Goal: Transaction & Acquisition: Purchase product/service

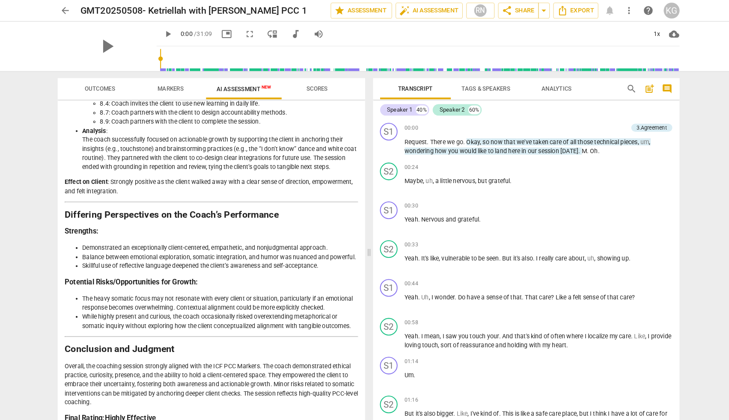
scroll to position [1317, 0]
click at [97, 8] on h2 "GMT20250508- Ketriellah with [PERSON_NAME] PCC 1" at bounding box center [192, 10] width 213 height 11
click at [308, 10] on span "edit" at bounding box center [313, 10] width 10 height 10
click at [96, 8] on input "GMT20250508- Ketriellah with [PERSON_NAME] PCC 1" at bounding box center [188, 10] width 205 height 16
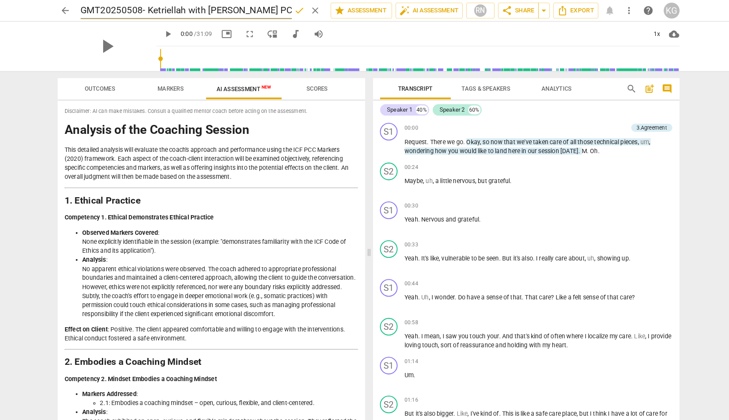
scroll to position [0, 0]
click at [498, 11] on span "share Share" at bounding box center [510, 10] width 32 height 10
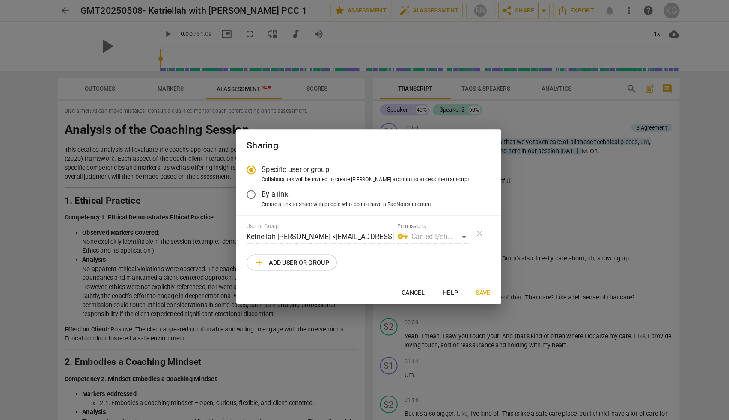
radio input "false"
click at [243, 188] on input "By a link" at bounding box center [251, 188] width 21 height 21
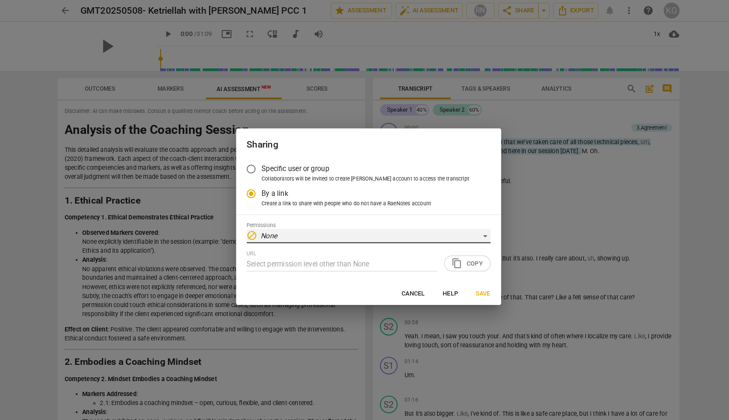
click at [265, 223] on div "block None" at bounding box center [365, 229] width 236 height 14
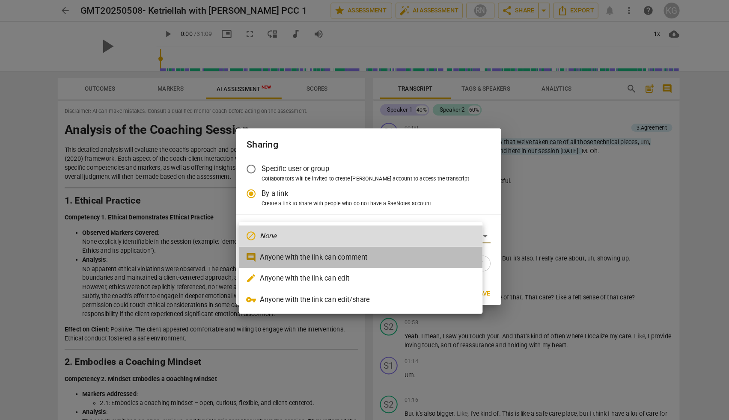
click at [266, 244] on li "comment Anyone with the link can comment" at bounding box center [357, 249] width 236 height 21
radio input "false"
type input "https://app.raenotes.com/meeting/0cd93f8de0f14ac8bc246d81f5a4ddc3"
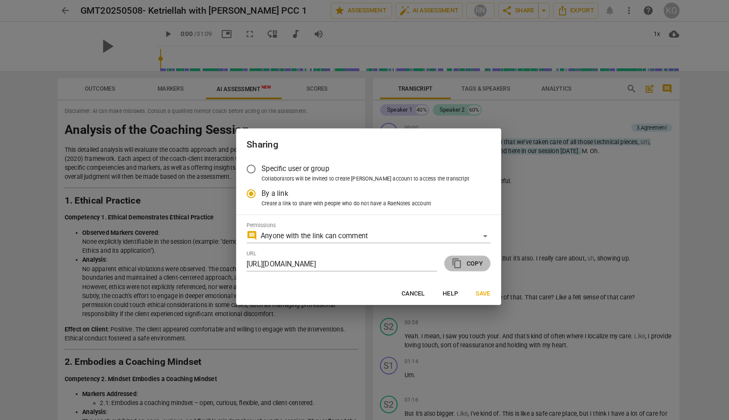
click at [449, 255] on span "content_copy Copy" at bounding box center [460, 255] width 30 height 10
click at [68, 36] on div at bounding box center [364, 210] width 729 height 420
radio input "false"
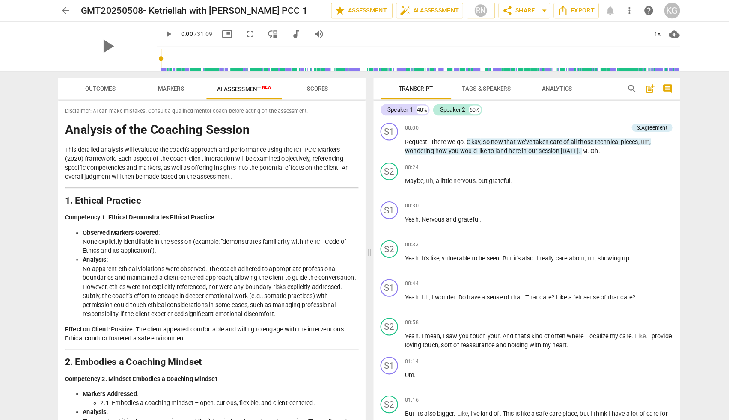
click at [66, 12] on span "arrow_back" at bounding box center [71, 10] width 10 height 10
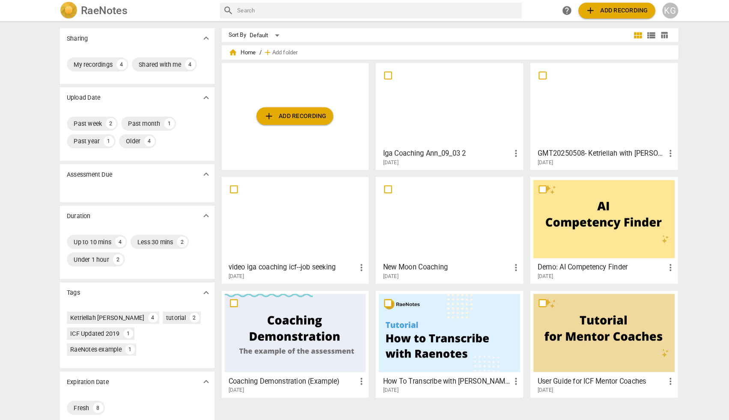
click at [440, 119] on div at bounding box center [442, 102] width 137 height 76
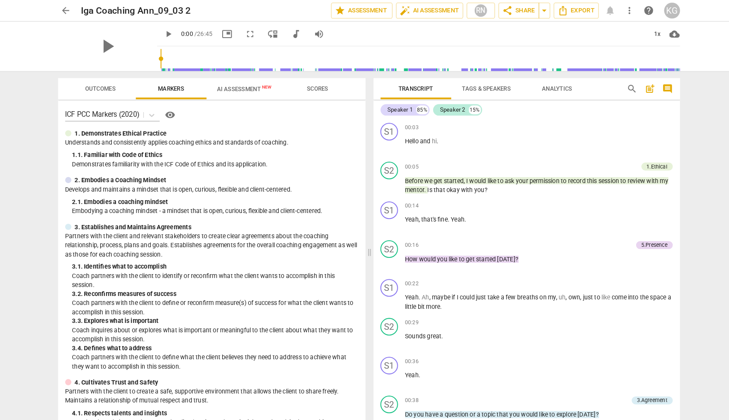
click at [236, 86] on span "AI Assessment New" at bounding box center [243, 86] width 53 height 6
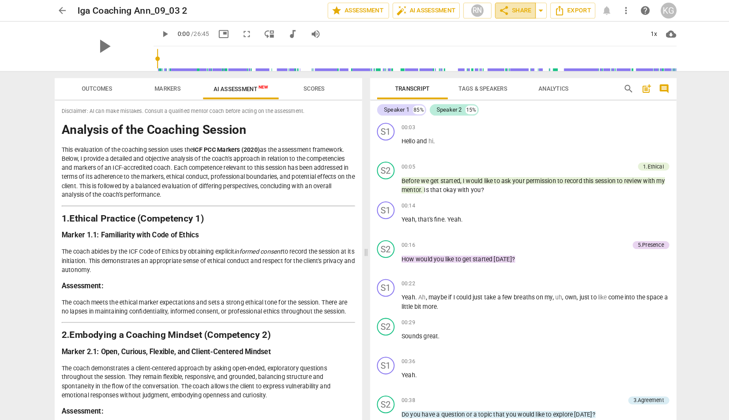
click at [501, 11] on span "share Share" at bounding box center [510, 10] width 32 height 10
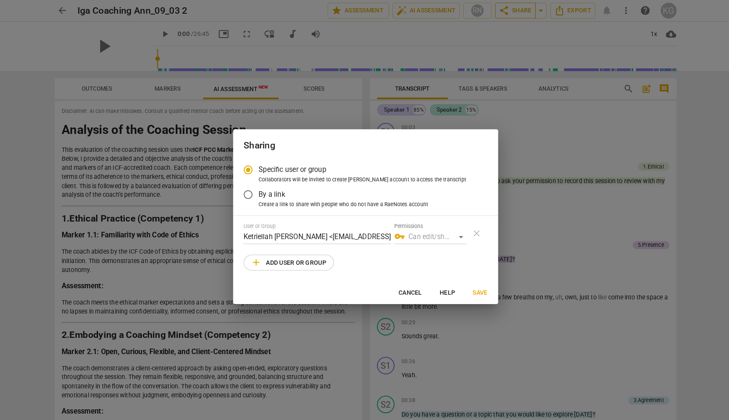
radio input "false"
click at [241, 187] on input "By a link" at bounding box center [251, 188] width 21 height 21
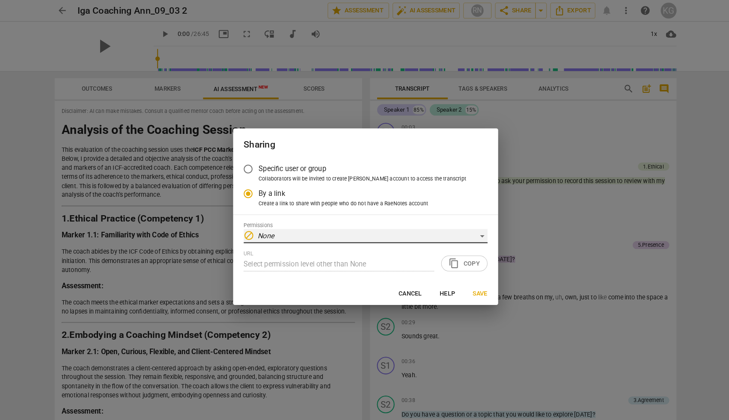
click at [275, 228] on div "block None" at bounding box center [365, 229] width 236 height 14
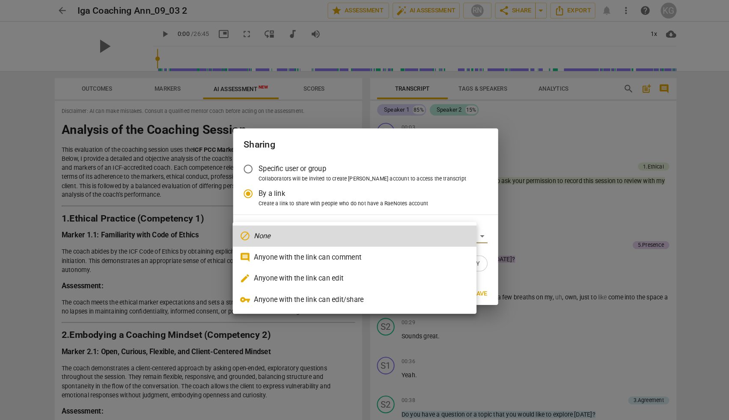
click at [278, 250] on li "comment Anyone with the link can comment" at bounding box center [354, 249] width 236 height 21
radio input "false"
type input "https://app.raenotes.com/meeting/e7dcca04b63f4689a5d4c9488a3720d0"
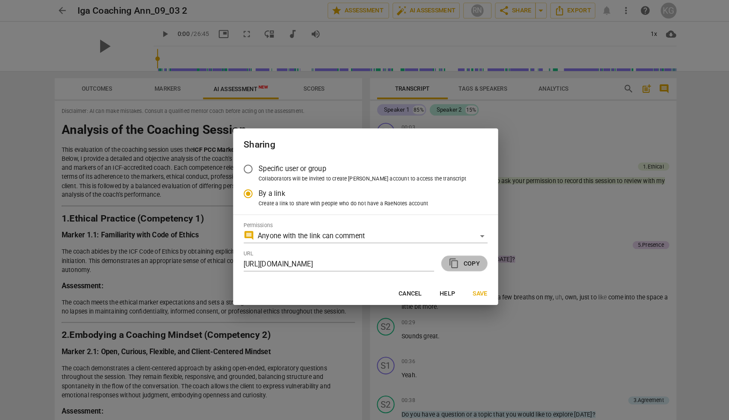
click at [445, 254] on span "content_copy" at bounding box center [450, 255] width 10 height 10
click at [398, 281] on span "Cancel" at bounding box center [408, 285] width 23 height 9
radio input "false"
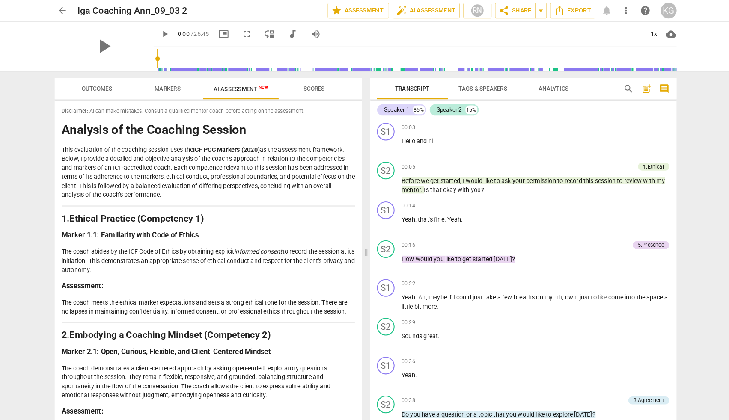
click at [66, 9] on span "arrow_back" at bounding box center [71, 10] width 10 height 10
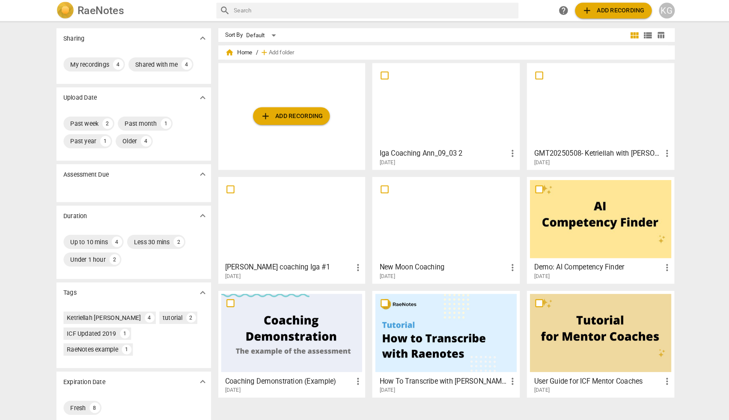
click at [577, 7] on span "add Add recording" at bounding box center [604, 10] width 61 height 10
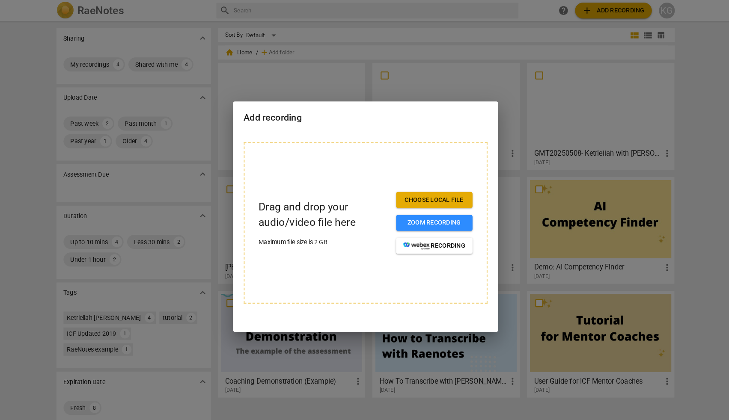
click at [404, 196] on span "Choose local file" at bounding box center [431, 194] width 60 height 9
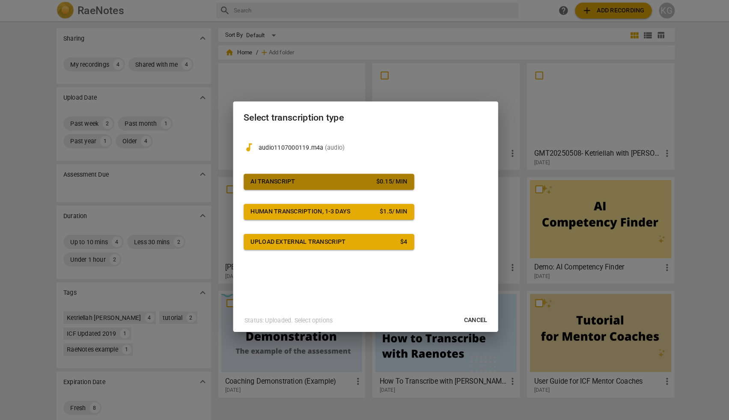
click at [289, 175] on span "AI Transcript $ 0.15 / min" at bounding box center [328, 176] width 151 height 9
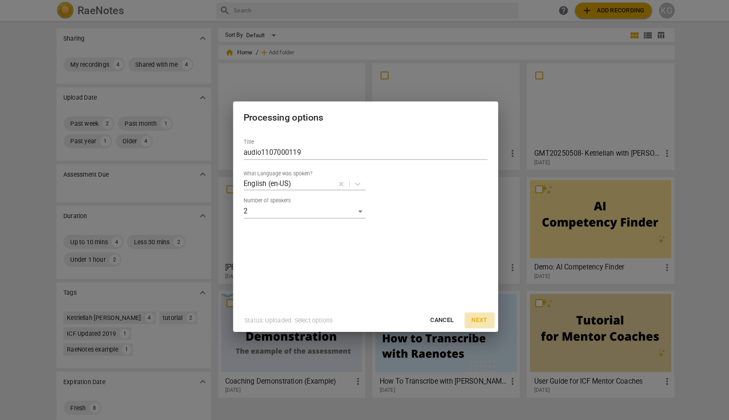
click at [467, 309] on span "Next" at bounding box center [474, 310] width 15 height 9
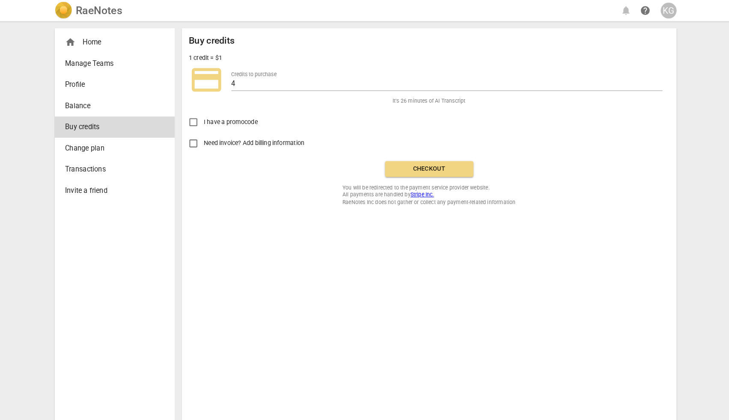
click at [409, 165] on span "Checkout" at bounding box center [426, 164] width 72 height 9
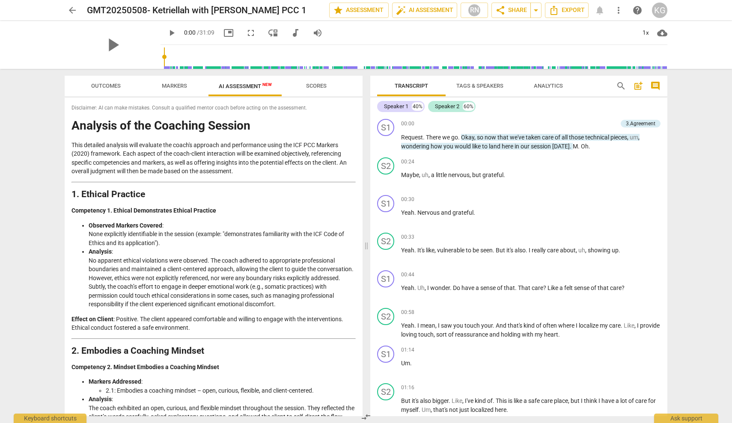
scroll to position [1314, 0]
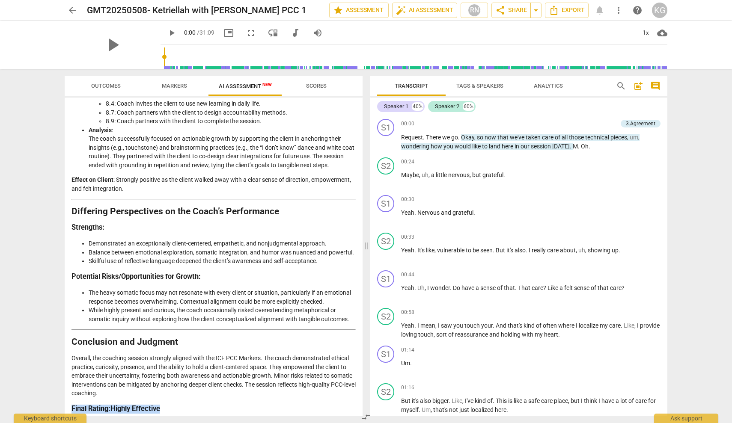
drag, startPoint x: 175, startPoint y: 405, endPoint x: 67, endPoint y: 408, distance: 108.3
click at [67, 408] on div "Disclaimer: AI can make mistakes. Consult a qualified mentor coach before actin…" at bounding box center [214, 257] width 298 height 319
copy h3 "Final Rating : Highly Effective"
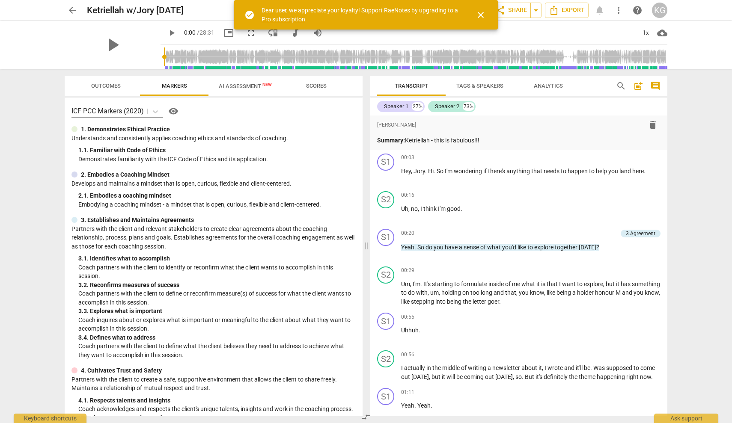
click at [480, 13] on span "close" at bounding box center [480, 15] width 10 height 10
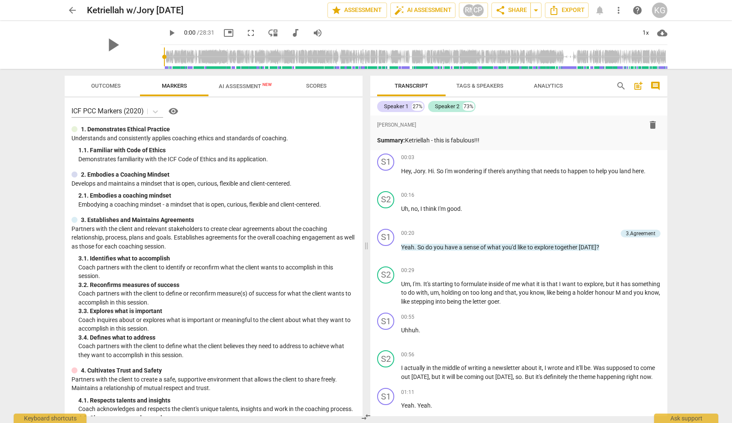
click at [659, 9] on div "KG" at bounding box center [659, 10] width 15 height 15
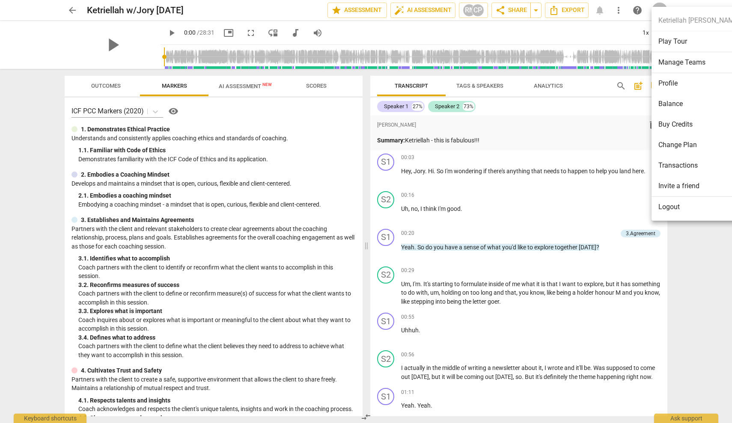
click at [71, 9] on div at bounding box center [366, 211] width 732 height 423
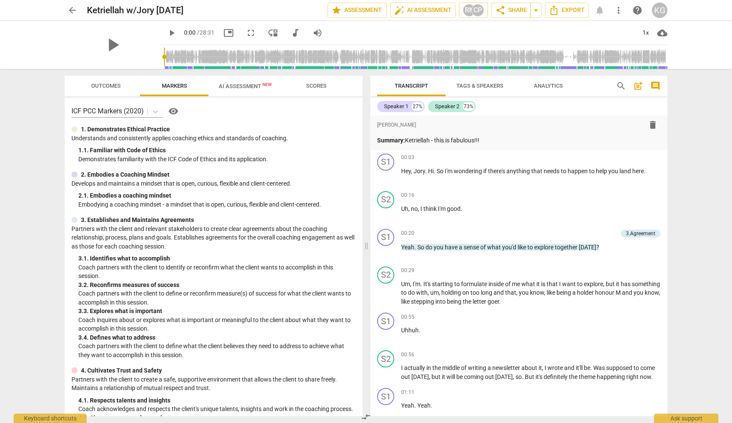
click at [70, 9] on span "arrow_back" at bounding box center [72, 10] width 10 height 10
click at [536, 12] on span "arrow_drop_down" at bounding box center [536, 10] width 10 height 10
click at [556, 22] on div "play_arrow 0:00 / 28:31 picture_in_picture fullscreen move_down audiotrack volu…" at bounding box center [413, 33] width 507 height 24
click at [560, 11] on span "Export" at bounding box center [567, 10] width 36 height 10
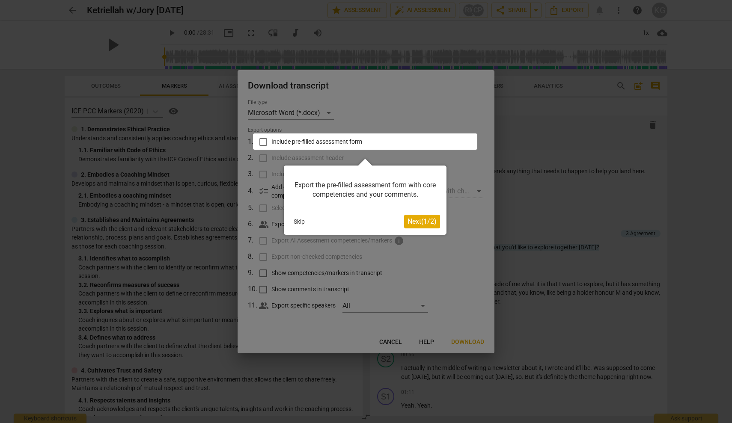
click at [427, 223] on span "Next ( 1 / 2 )" at bounding box center [421, 221] width 29 height 8
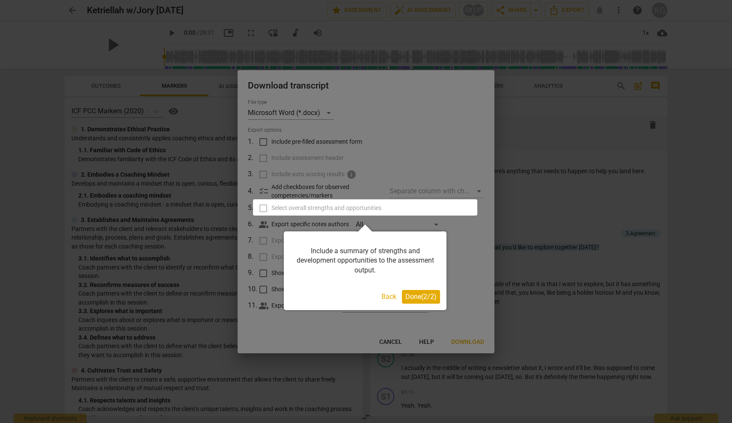
click at [454, 255] on div at bounding box center [366, 211] width 732 height 423
click at [419, 294] on span "Done ( 2 / 2 )" at bounding box center [420, 297] width 31 height 8
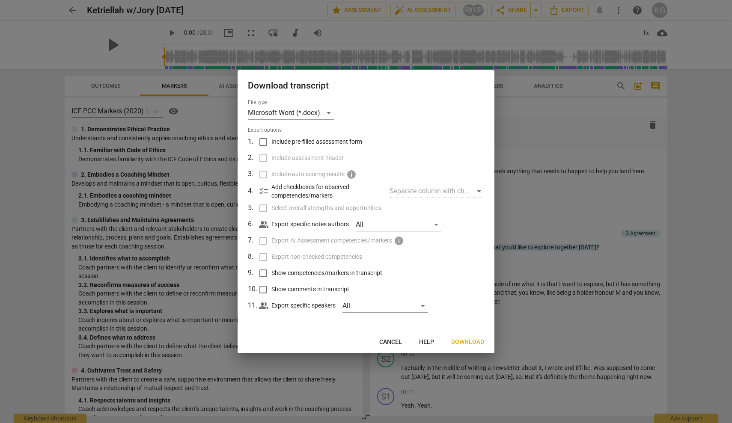
click at [264, 173] on label "Include auto scoring results info" at bounding box center [365, 174] width 224 height 16
click at [262, 242] on label "Export AI Assessment competencies/markers info" at bounding box center [365, 241] width 224 height 16
click at [389, 339] on span "Cancel" at bounding box center [390, 342] width 23 height 9
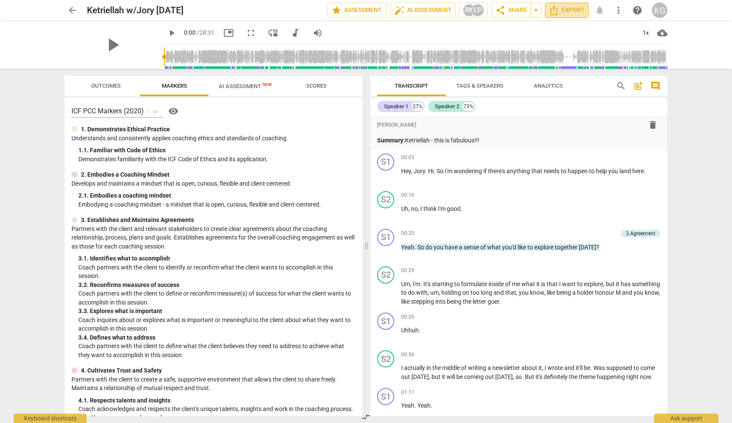
click at [554, 8] on icon "Export" at bounding box center [553, 10] width 7 height 9
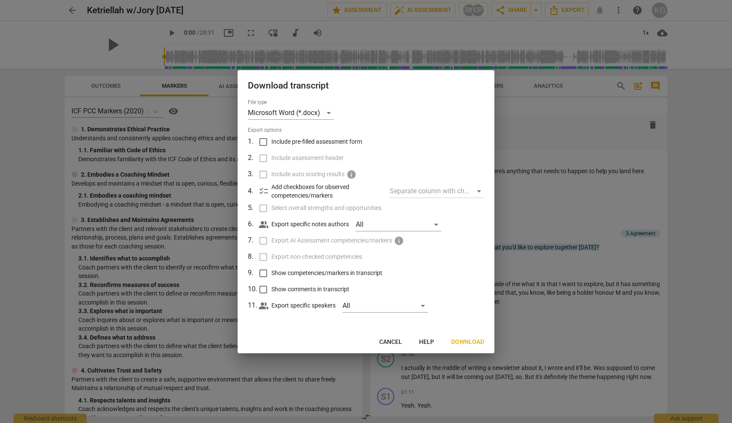
click at [264, 142] on input "Include pre-filled assessment form" at bounding box center [263, 142] width 16 height 16
checkbox input "true"
click at [266, 176] on label "Include auto scoring results info" at bounding box center [365, 174] width 224 height 16
click at [263, 209] on input "Select overall strengths and opportunities" at bounding box center [263, 208] width 16 height 16
checkbox input "true"
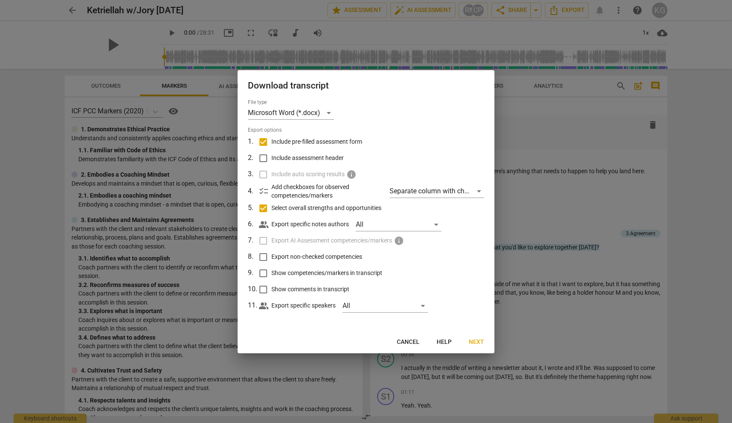
click at [262, 258] on input "Export non-checked competencies" at bounding box center [263, 257] width 16 height 16
checkbox input "true"
click at [265, 276] on input "Show competencies/markers in transcript" at bounding box center [263, 273] width 16 height 16
checkbox input "true"
click at [265, 292] on input "Show comments in transcript" at bounding box center [263, 290] width 16 height 16
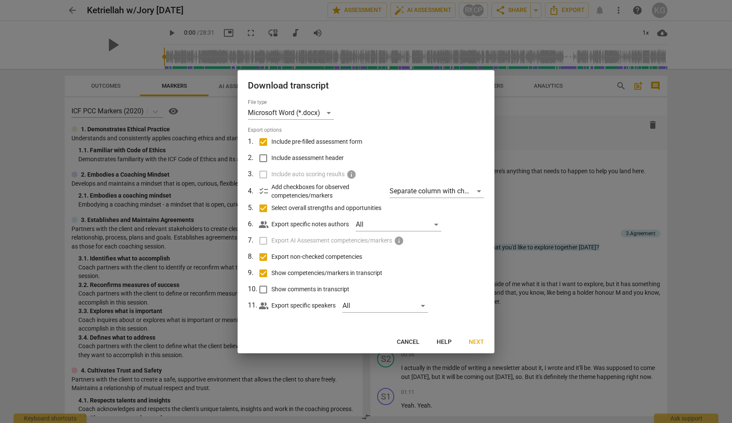
checkbox input "true"
click at [264, 157] on input "Include assessment header" at bounding box center [263, 158] width 16 height 16
checkbox input "true"
click at [474, 339] on span "Next" at bounding box center [476, 342] width 15 height 9
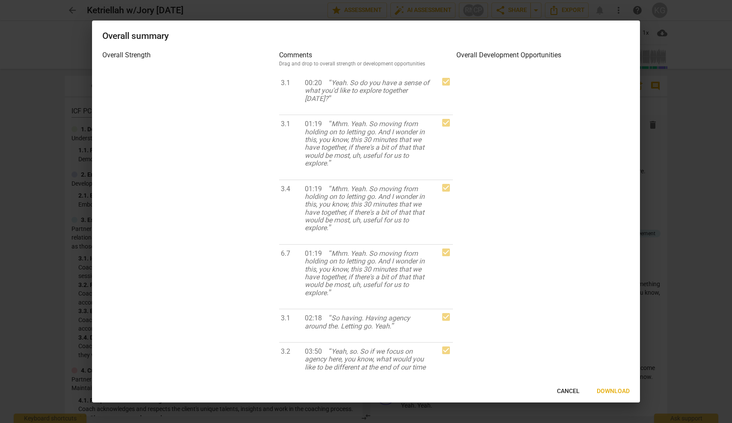
click at [566, 389] on span "Cancel" at bounding box center [568, 391] width 23 height 9
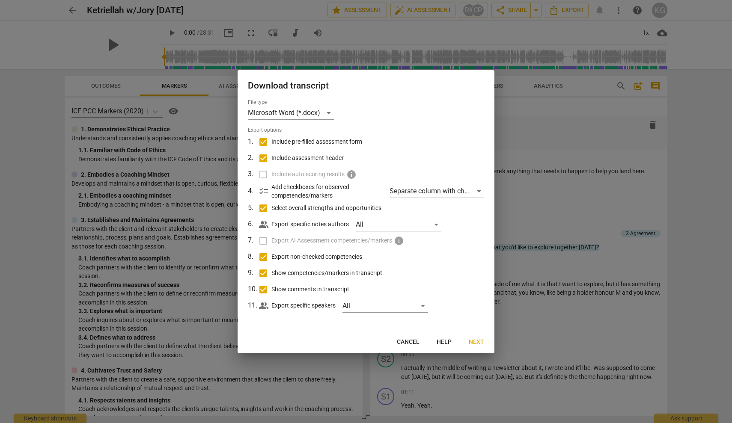
click at [410, 342] on span "Cancel" at bounding box center [408, 342] width 23 height 9
checkbox input "false"
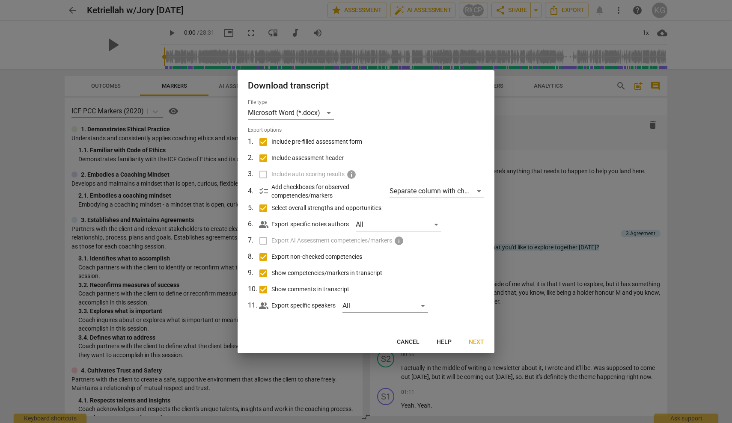
checkbox input "false"
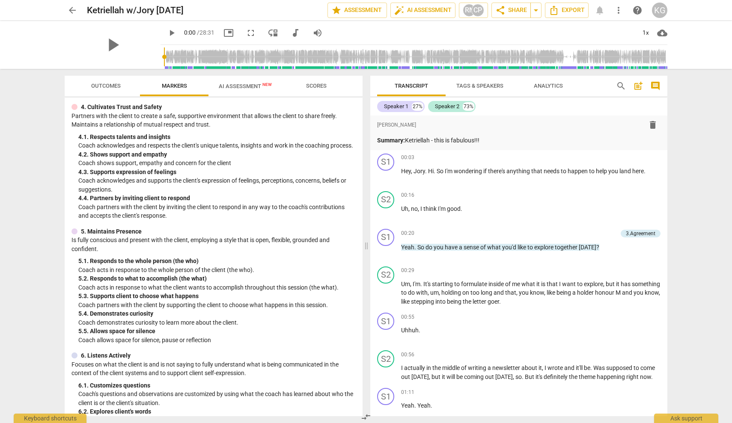
scroll to position [279, 0]
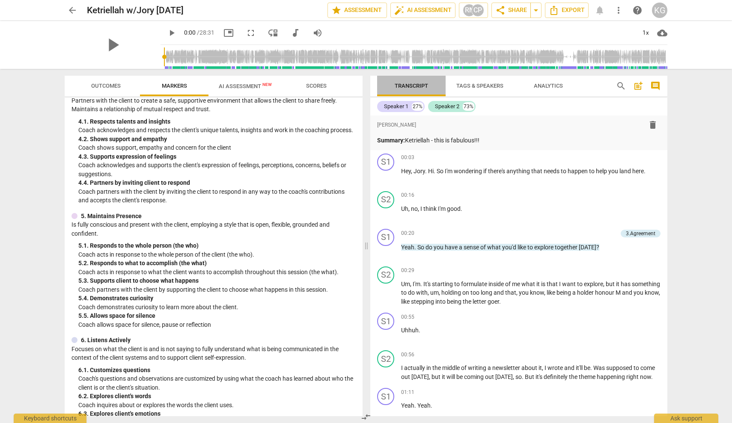
click at [425, 86] on span "Transcript" at bounding box center [411, 86] width 33 height 6
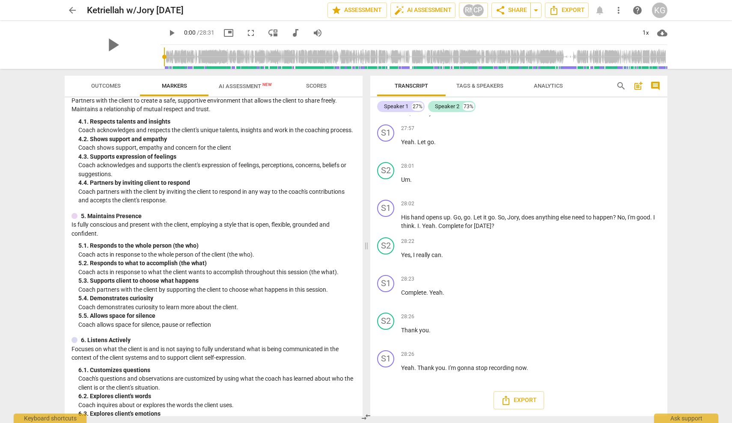
scroll to position [6434, 0]
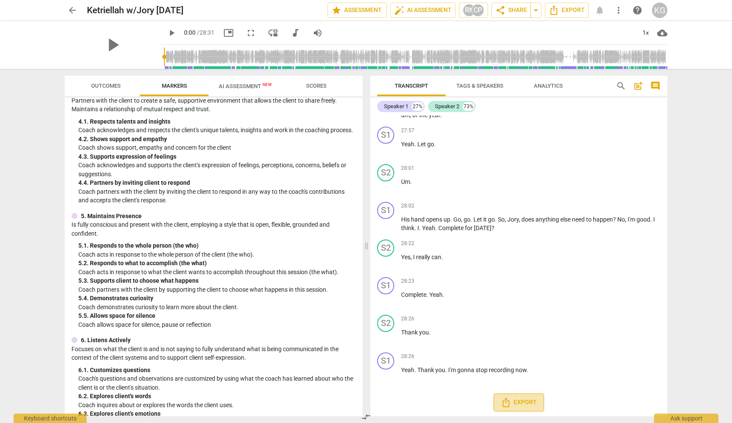
click at [507, 400] on icon "Export" at bounding box center [505, 402] width 7 height 9
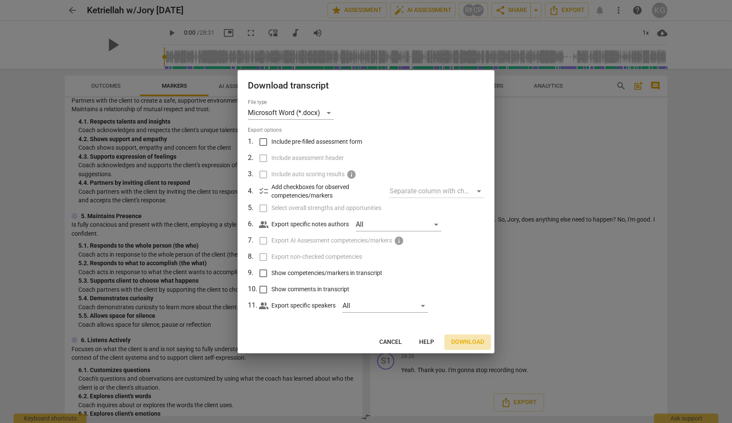
click at [471, 337] on button "Download" at bounding box center [467, 342] width 47 height 15
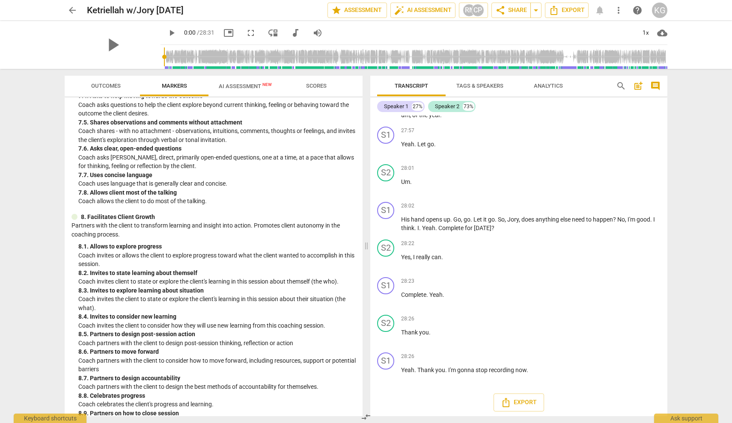
scroll to position [0, 0]
click at [254, 83] on span "AI Assessment New" at bounding box center [245, 86] width 74 height 13
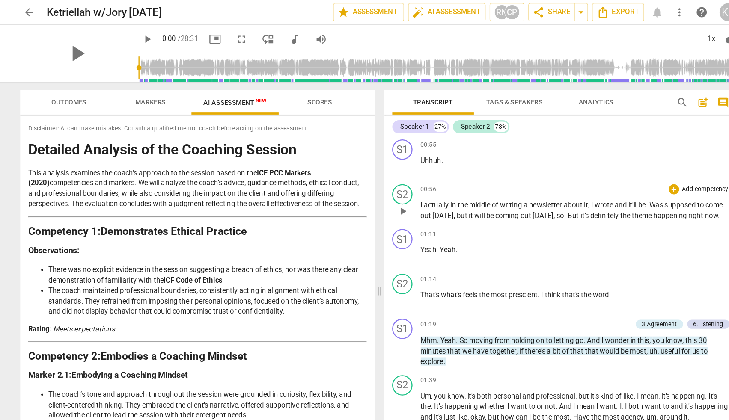
scroll to position [203, 0]
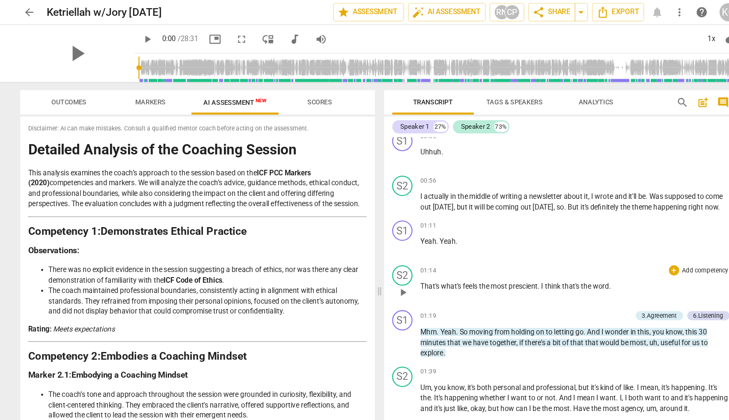
click at [474, 244] on span "prescient" at bounding box center [486, 240] width 24 height 7
drag, startPoint x: 456, startPoint y: 247, endPoint x: 429, endPoint y: 247, distance: 27.4
click at [429, 245] on p "That's what's feels the most prescient . I think that's the word ." at bounding box center [529, 240] width 259 height 9
copy p "prescient ."
click at [439, 208] on p "Yeah . Yeah ." at bounding box center [529, 203] width 259 height 9
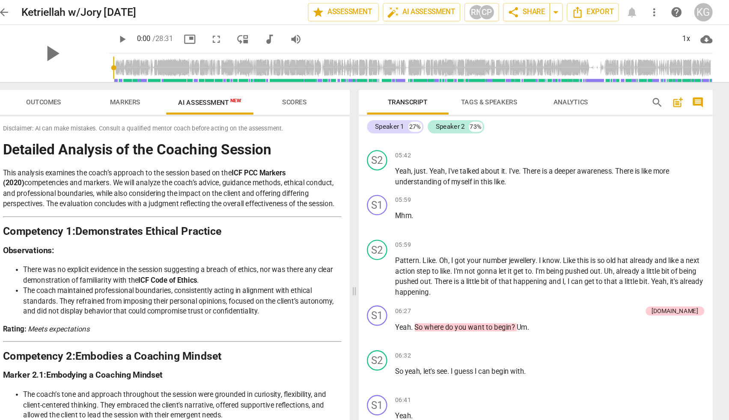
scroll to position [1088, 0]
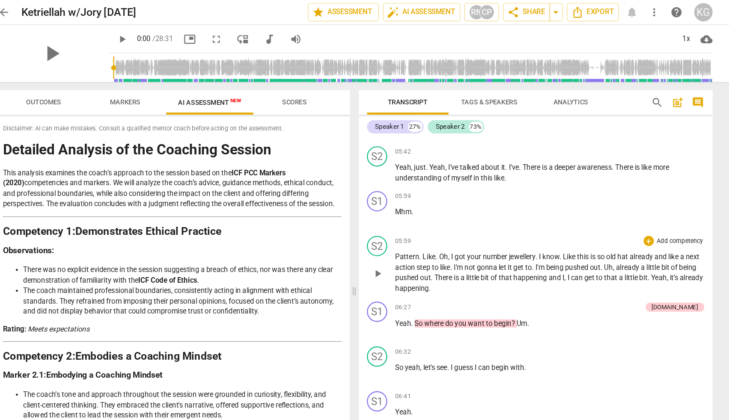
click at [517, 219] on span "." at bounding box center [518, 215] width 3 height 7
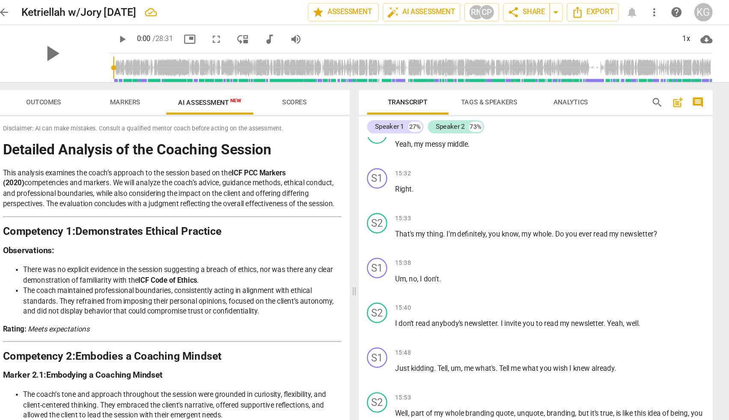
scroll to position [3347, 0]
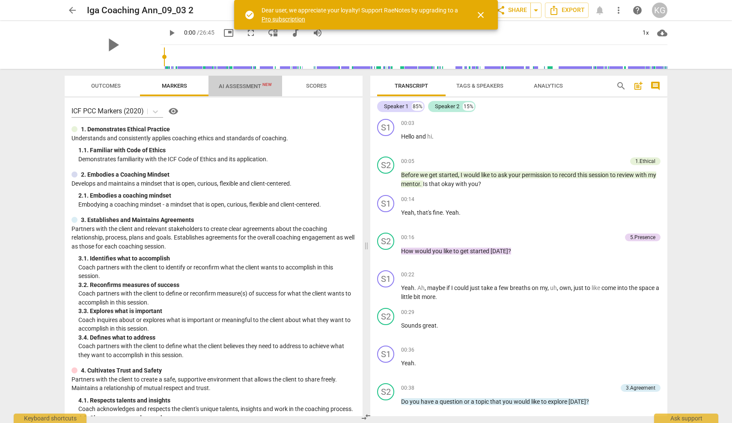
click at [247, 86] on span "AI Assessment New" at bounding box center [245, 86] width 53 height 6
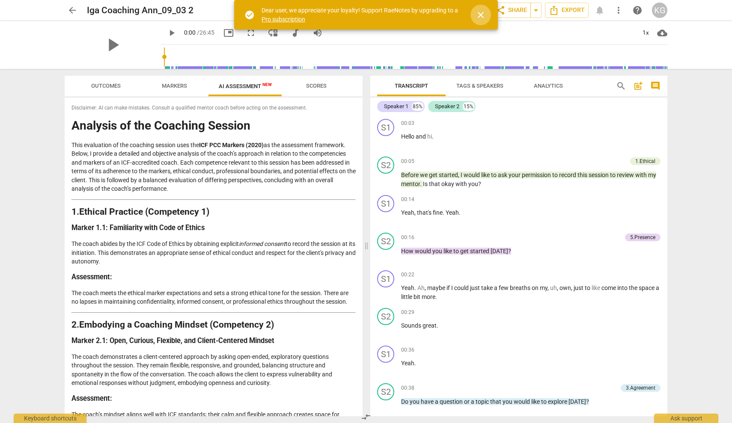
click at [481, 12] on span "close" at bounding box center [480, 15] width 10 height 10
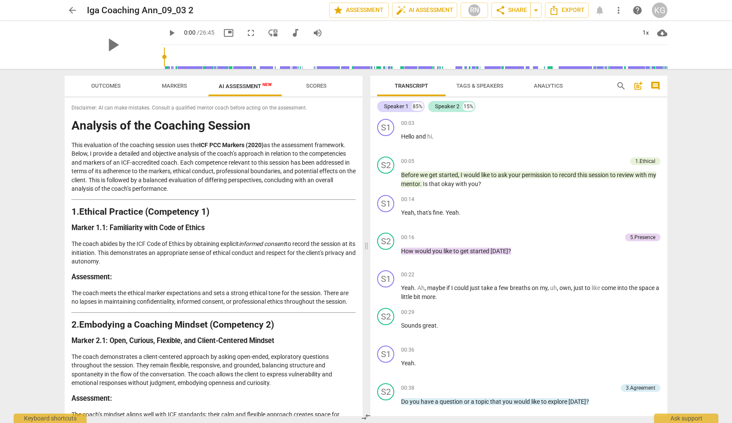
click at [73, 9] on span "arrow_back" at bounding box center [72, 10] width 10 height 10
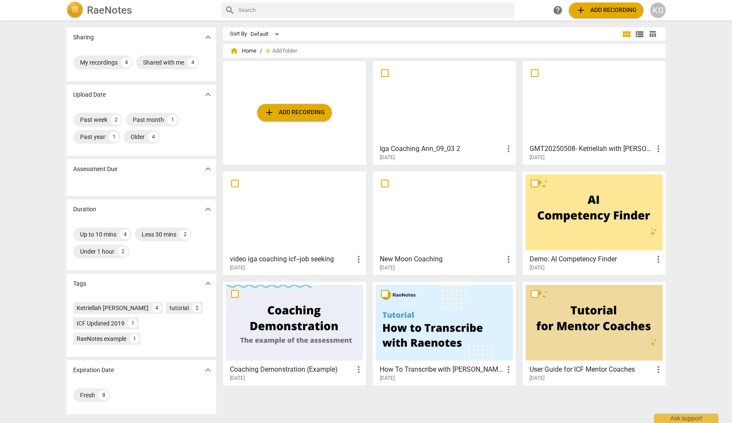
click at [295, 208] on div at bounding box center [294, 213] width 137 height 76
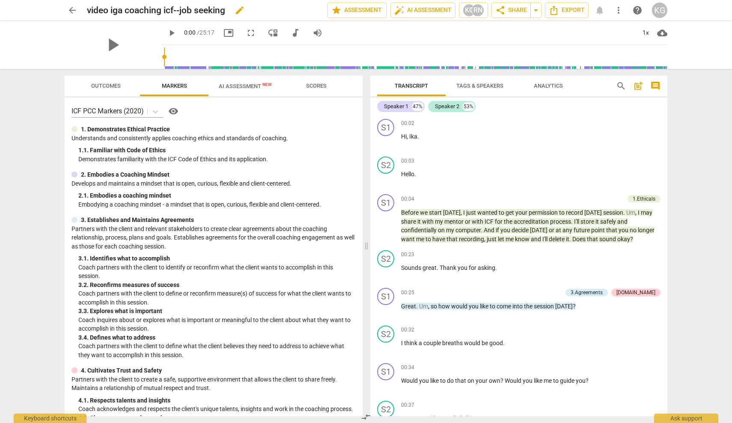
click at [240, 12] on span "edit" at bounding box center [240, 10] width 10 height 10
click at [107, 9] on input "video iga coaching icf--job seeking" at bounding box center [188, 10] width 203 height 16
click at [262, 12] on input "Ann coaching Iga coaching icf--job seeking" at bounding box center [188, 10] width 203 height 16
type input "Ann coaching Iga #1"
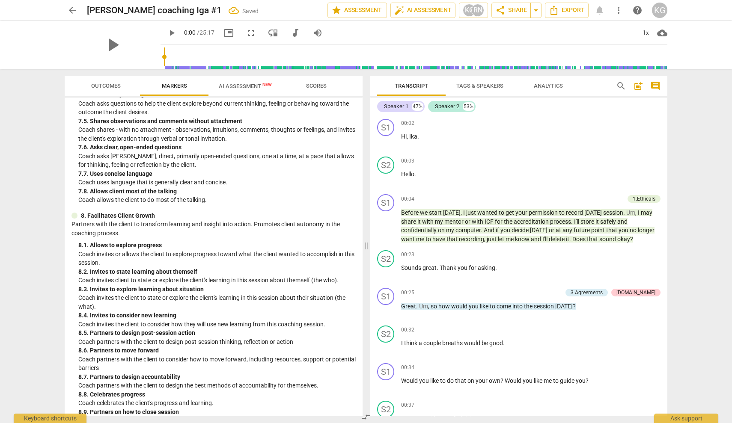
scroll to position [818, 0]
click at [245, 86] on span "AI Assessment New" at bounding box center [245, 86] width 53 height 6
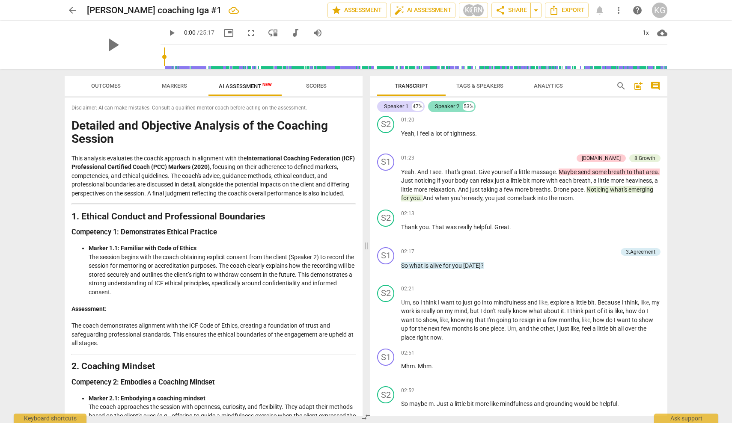
scroll to position [0, 0]
click at [478, 12] on div "RN" at bounding box center [477, 10] width 13 height 13
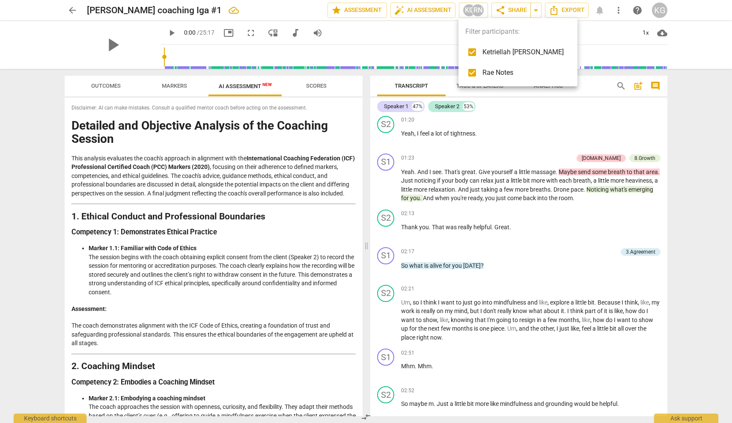
click at [449, 27] on div at bounding box center [366, 211] width 732 height 423
click at [506, 11] on span "share Share" at bounding box center [511, 10] width 32 height 10
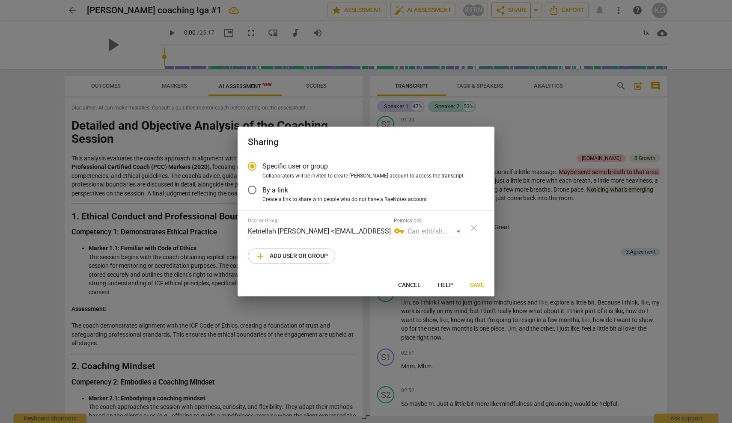
radio input "false"
click at [250, 190] on input "By a link" at bounding box center [252, 190] width 21 height 21
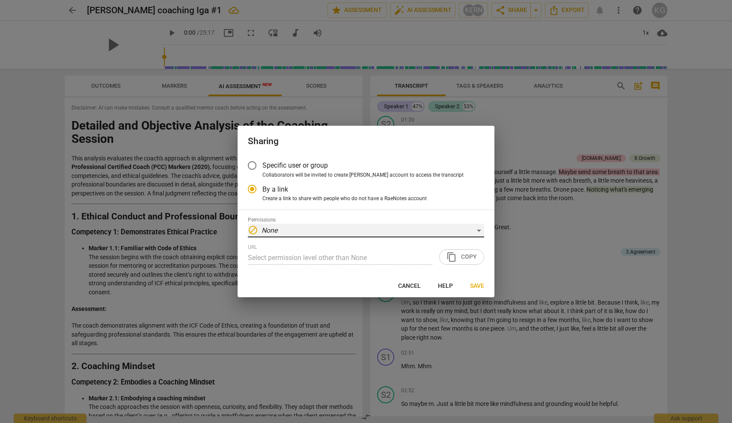
click at [303, 228] on div "block None" at bounding box center [366, 231] width 236 height 14
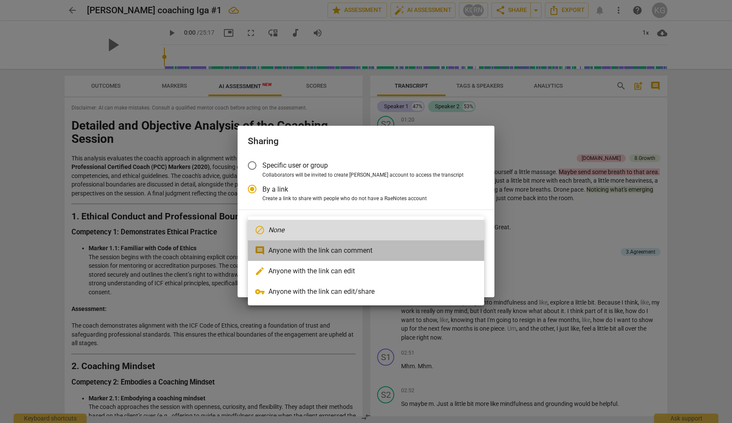
click at [321, 247] on li "comment Anyone with the link can comment" at bounding box center [366, 251] width 236 height 21
radio input "false"
type input "[URL][DOMAIN_NAME]"
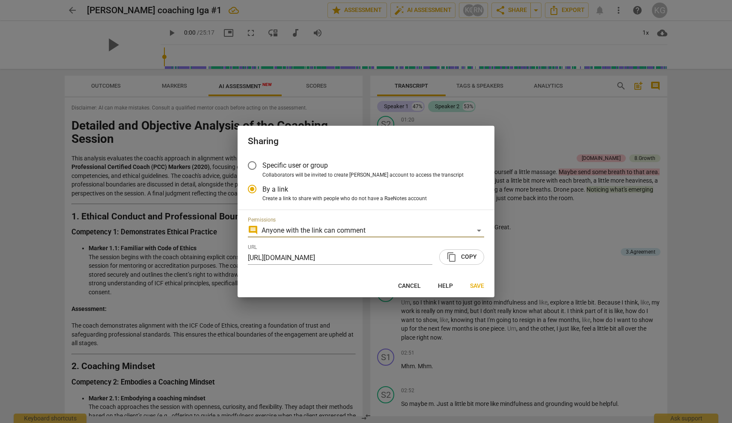
click at [463, 259] on span "content_copy Copy" at bounding box center [461, 257] width 30 height 10
click at [409, 286] on span "Cancel" at bounding box center [409, 286] width 23 height 9
radio input "false"
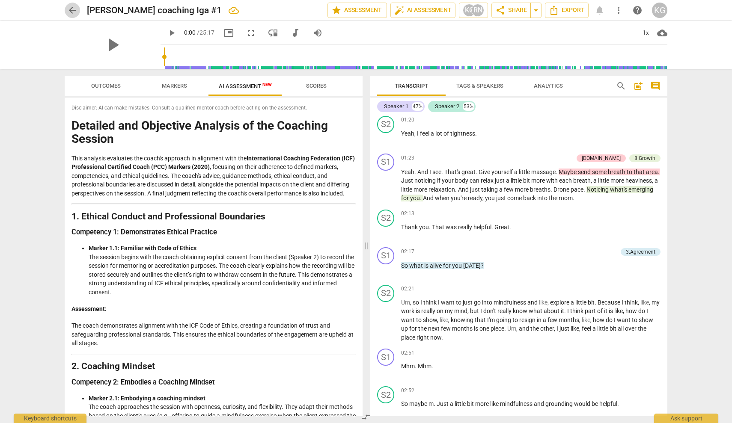
click at [75, 8] on span "arrow_back" at bounding box center [72, 10] width 10 height 10
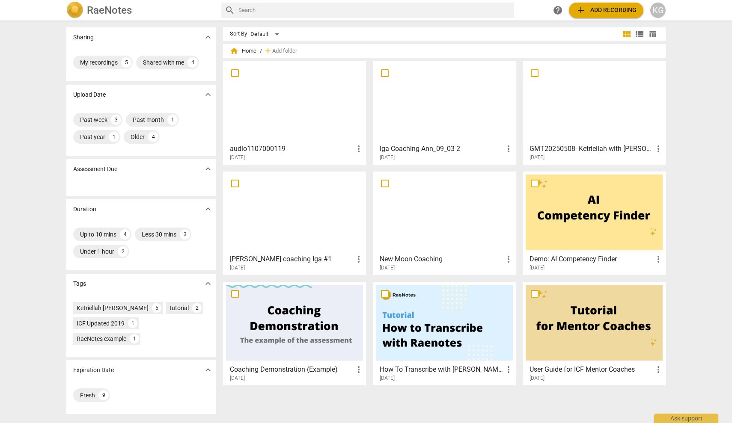
click at [289, 99] on div at bounding box center [294, 102] width 137 height 76
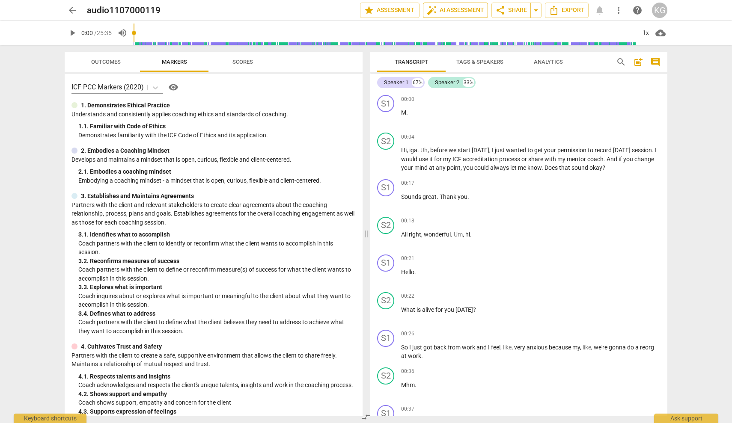
click at [453, 10] on span "auto_fix_high AI Assessment" at bounding box center [455, 10] width 57 height 10
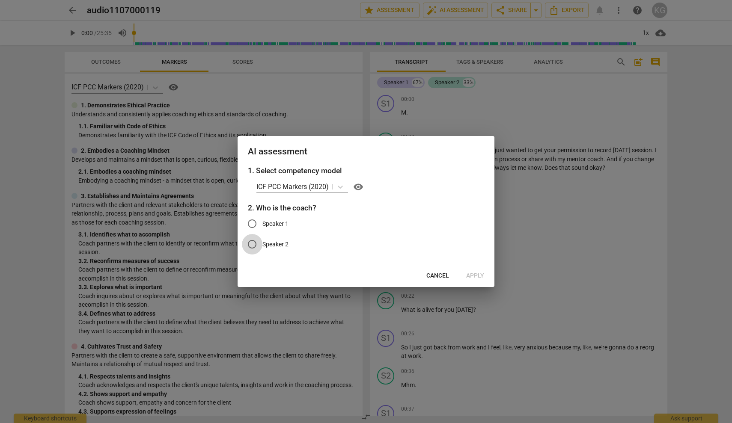
click at [252, 243] on input "Speaker 2" at bounding box center [252, 244] width 21 height 21
radio input "true"
click at [475, 274] on span "Apply" at bounding box center [475, 276] width 18 height 9
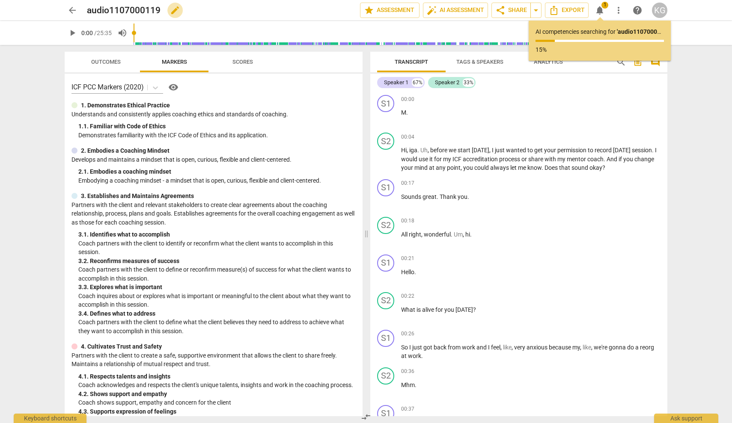
click at [171, 12] on span "edit" at bounding box center [175, 10] width 10 height 10
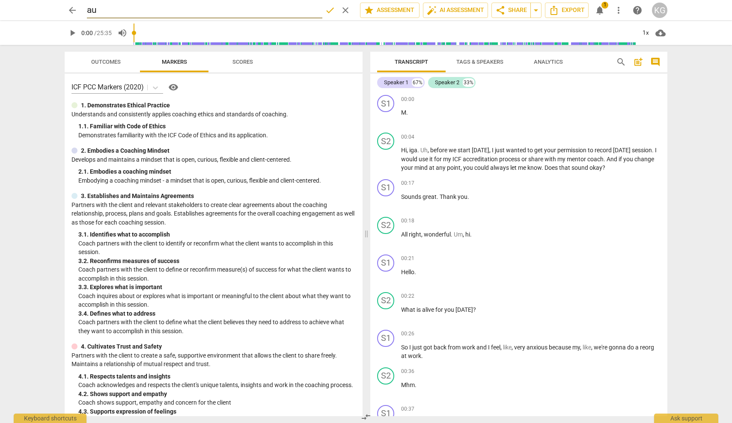
type input "a"
type input "[PERSON_NAME] Coaching #2"
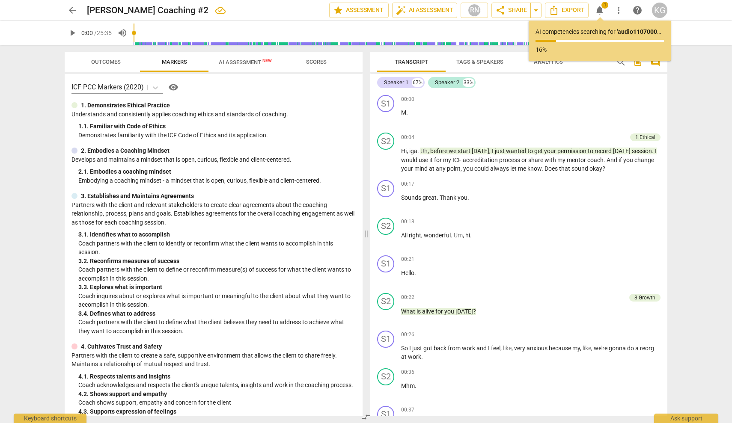
click at [569, 33] on p "AI competencies searching for ' audio1107000119 ' ..." at bounding box center [599, 31] width 128 height 9
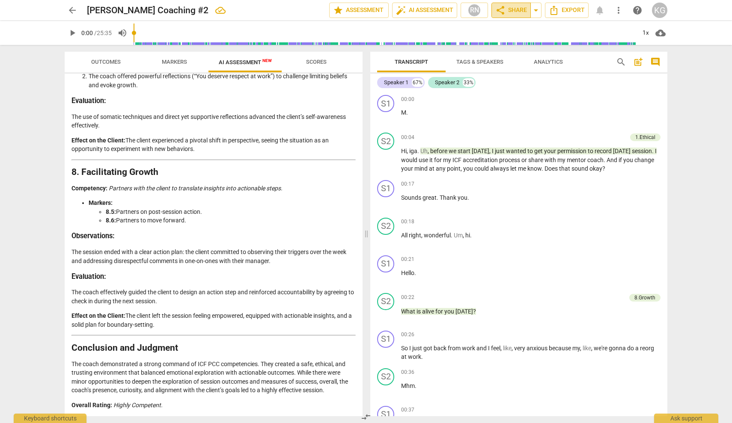
click at [515, 9] on span "share Share" at bounding box center [511, 10] width 32 height 10
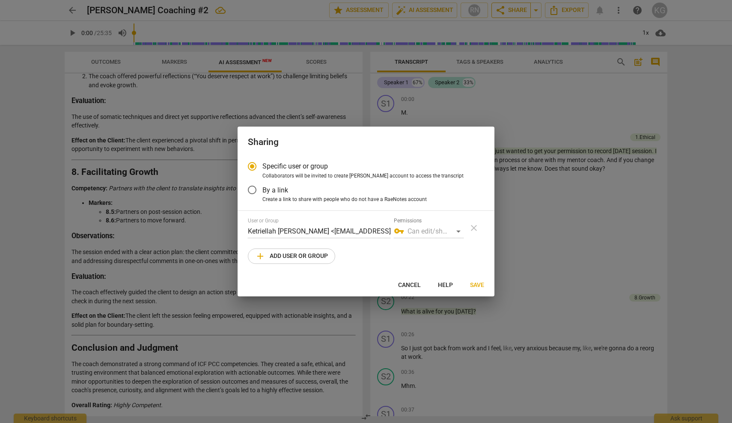
radio input "false"
click at [254, 187] on input "By a link" at bounding box center [252, 190] width 21 height 21
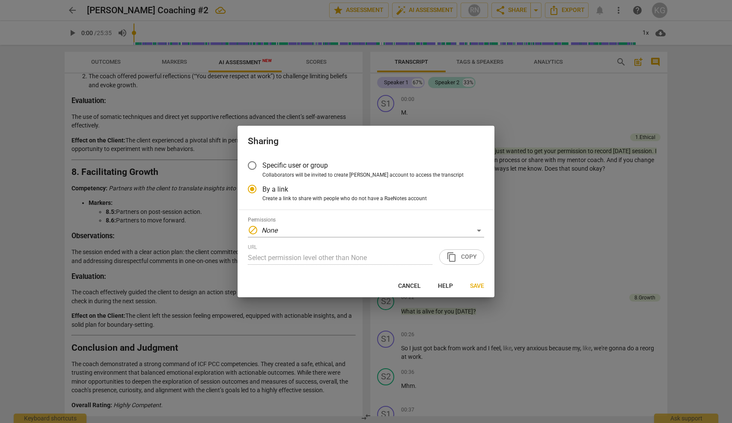
click at [330, 215] on div "Specific user or group Collaborators will be invited to create RaeNotes account…" at bounding box center [366, 215] width 257 height 120
click at [322, 226] on div "block None" at bounding box center [366, 231] width 236 height 14
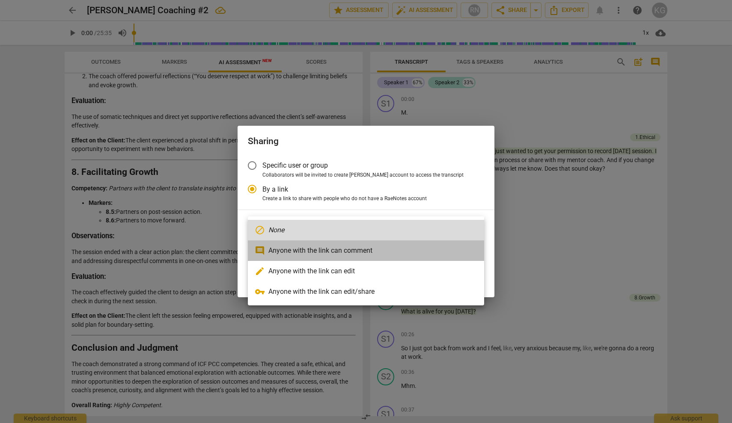
click at [318, 247] on li "comment Anyone with the link can comment" at bounding box center [366, 251] width 236 height 21
radio input "false"
type input "https://app.raenotes.com/meeting/8cd263040f6e438caa11a2e374db4c27"
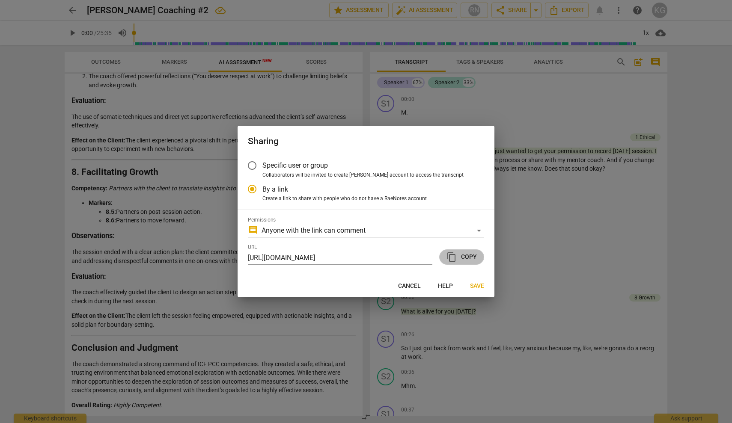
click at [461, 255] on span "content_copy Copy" at bounding box center [461, 257] width 30 height 10
click at [458, 255] on span "content_copy Copy" at bounding box center [461, 257] width 30 height 10
click at [416, 285] on span "Cancel" at bounding box center [409, 286] width 23 height 9
radio input "false"
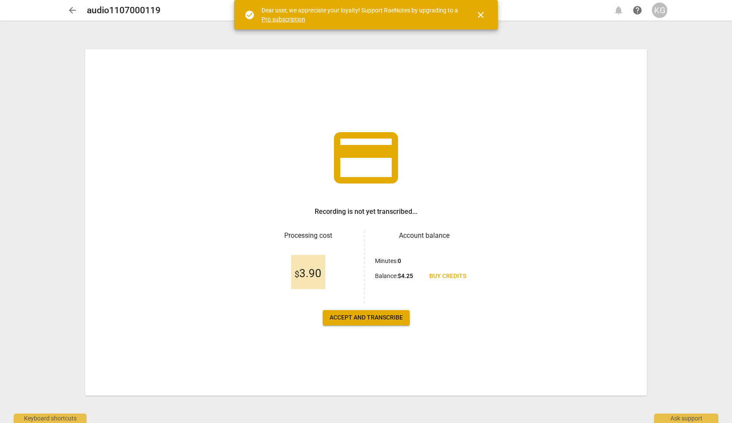
click at [375, 319] on span "Accept and transcribe" at bounding box center [366, 318] width 73 height 9
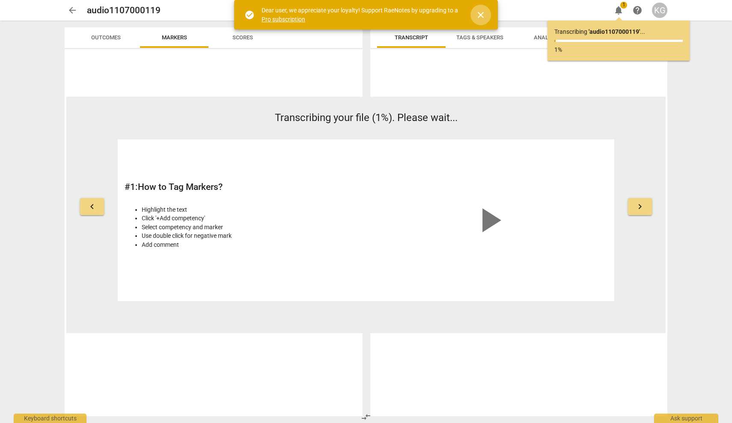
click at [477, 14] on span "close" at bounding box center [480, 15] width 10 height 10
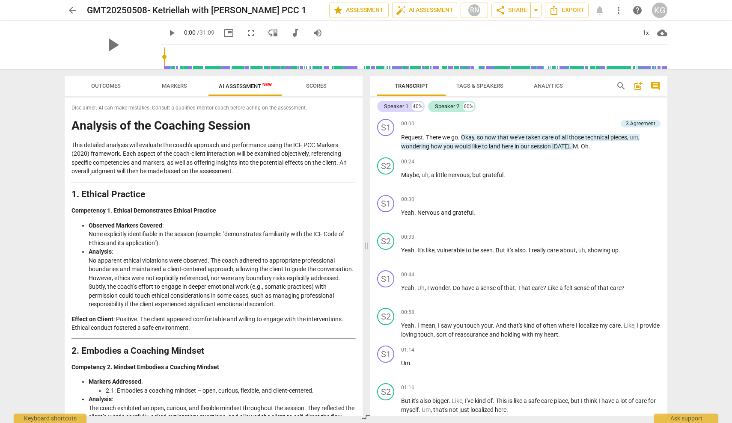
scroll to position [1314, 0]
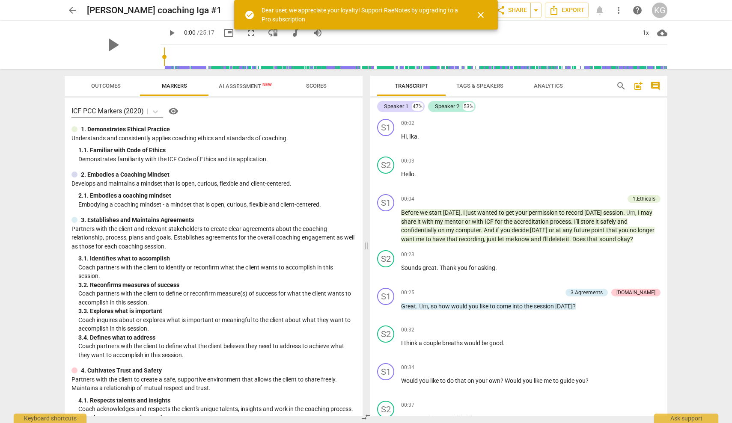
click at [481, 13] on span "close" at bounding box center [480, 15] width 10 height 10
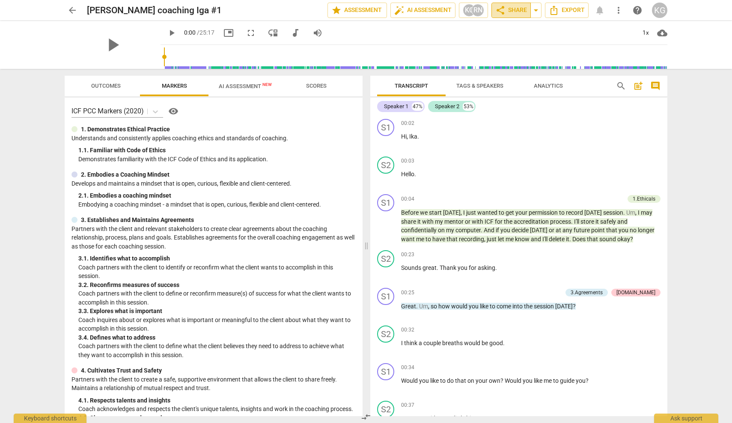
click at [516, 9] on span "share Share" at bounding box center [511, 10] width 32 height 10
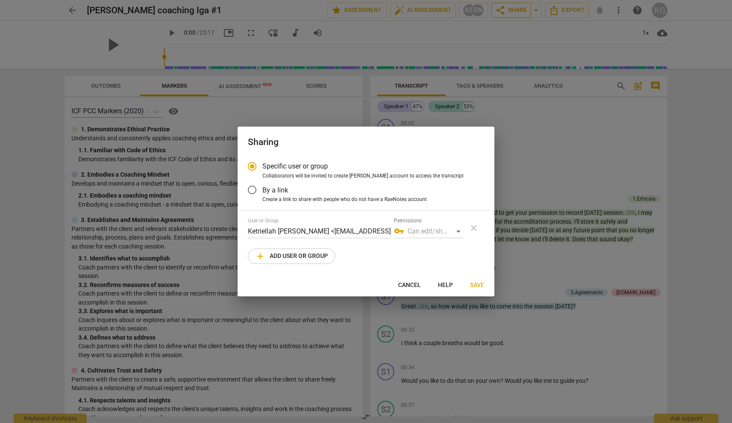
radio input "false"
click at [254, 188] on input "By a link" at bounding box center [252, 190] width 21 height 21
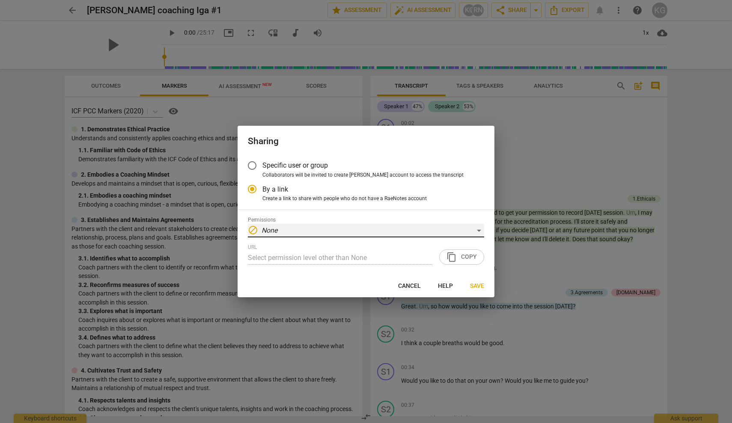
click at [407, 229] on div "block None" at bounding box center [366, 231] width 236 height 14
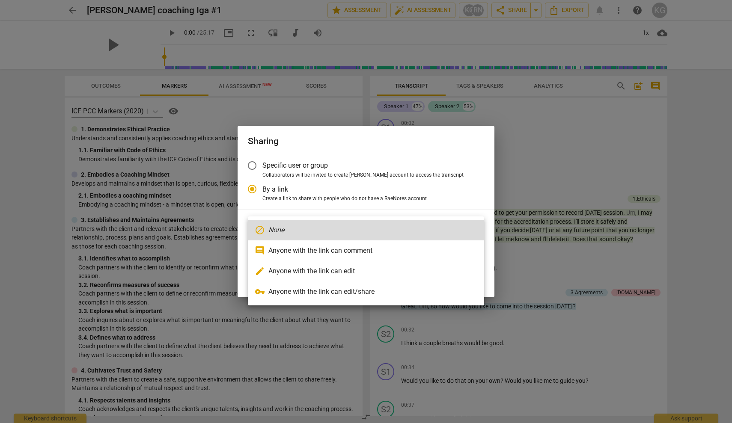
click at [360, 254] on li "comment Anyone with the link can comment" at bounding box center [366, 251] width 236 height 21
radio input "false"
type input "[URL][DOMAIN_NAME]"
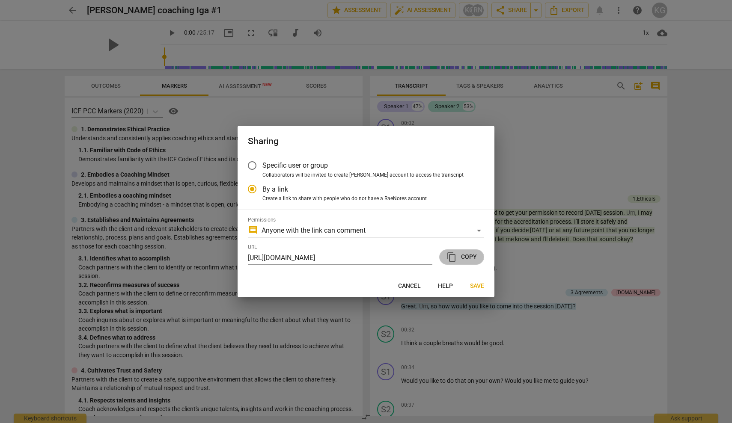
click at [457, 257] on span "content_copy" at bounding box center [451, 257] width 10 height 10
click at [415, 284] on span "Cancel" at bounding box center [409, 286] width 23 height 9
radio input "false"
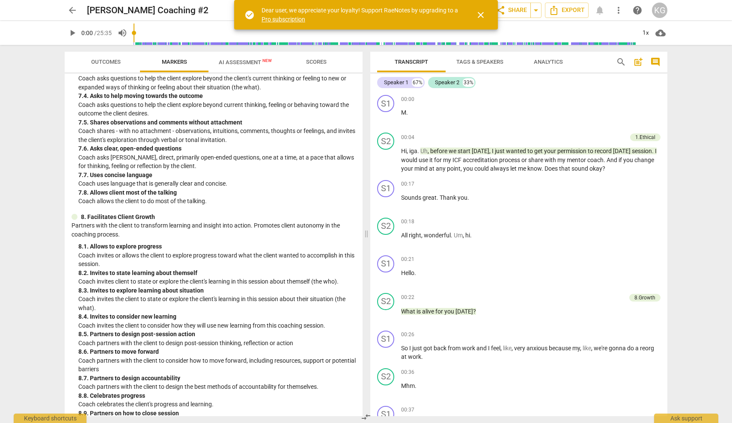
click at [242, 67] on span "AI Assessment New" at bounding box center [245, 62] width 74 height 13
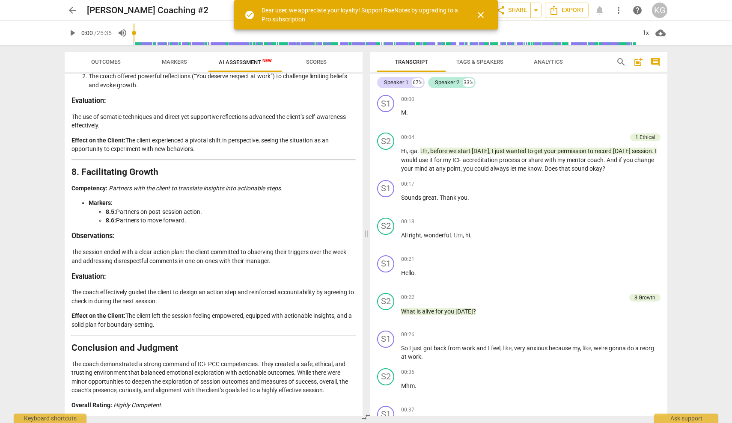
click at [284, 20] on link "Pro subscription" at bounding box center [283, 19] width 44 height 7
